Goal: Information Seeking & Learning: Learn about a topic

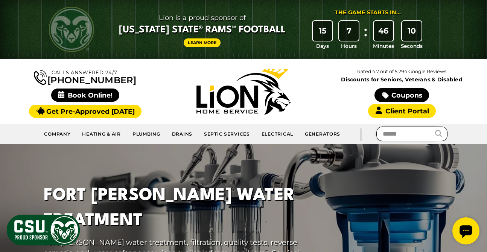
click at [405, 132] on input "text" at bounding box center [407, 134] width 60 height 15
type input "**********"
click at [435, 127] on button "submit" at bounding box center [441, 134] width 12 height 15
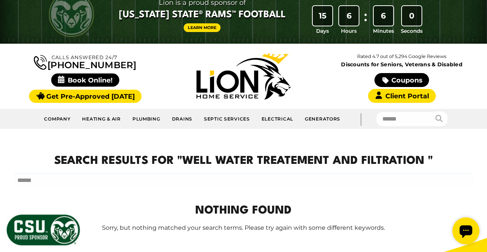
scroll to position [9, 0]
